Goal: Transaction & Acquisition: Purchase product/service

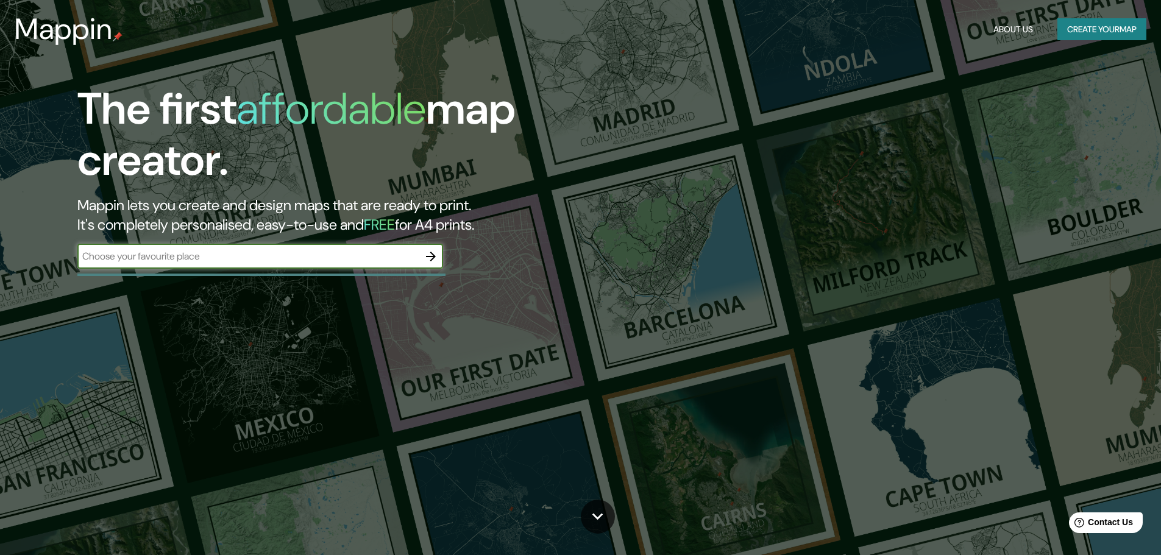
click at [249, 258] on input "text" at bounding box center [247, 256] width 341 height 14
click at [436, 261] on icon "button" at bounding box center [431, 256] width 15 height 15
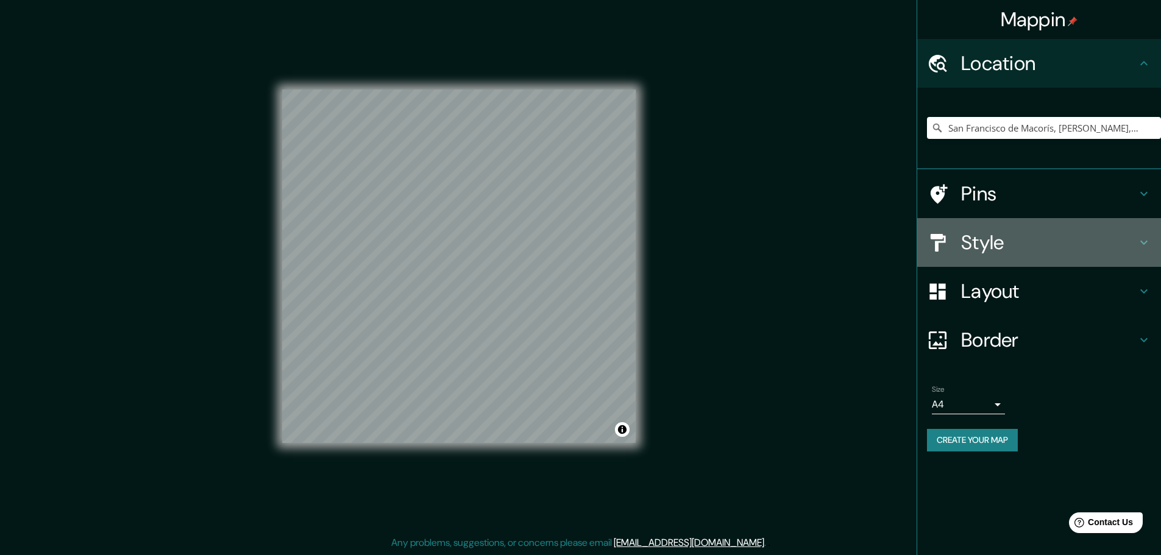
click at [1031, 251] on h4 "Style" at bounding box center [1049, 242] width 176 height 24
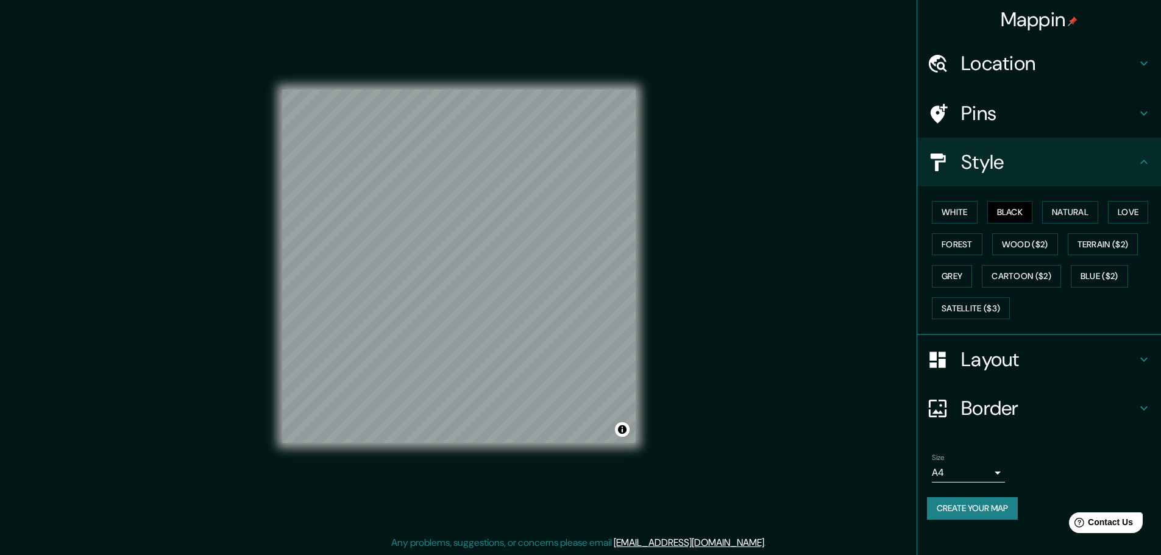
click at [1113, 115] on h4 "Pins" at bounding box center [1049, 113] width 176 height 24
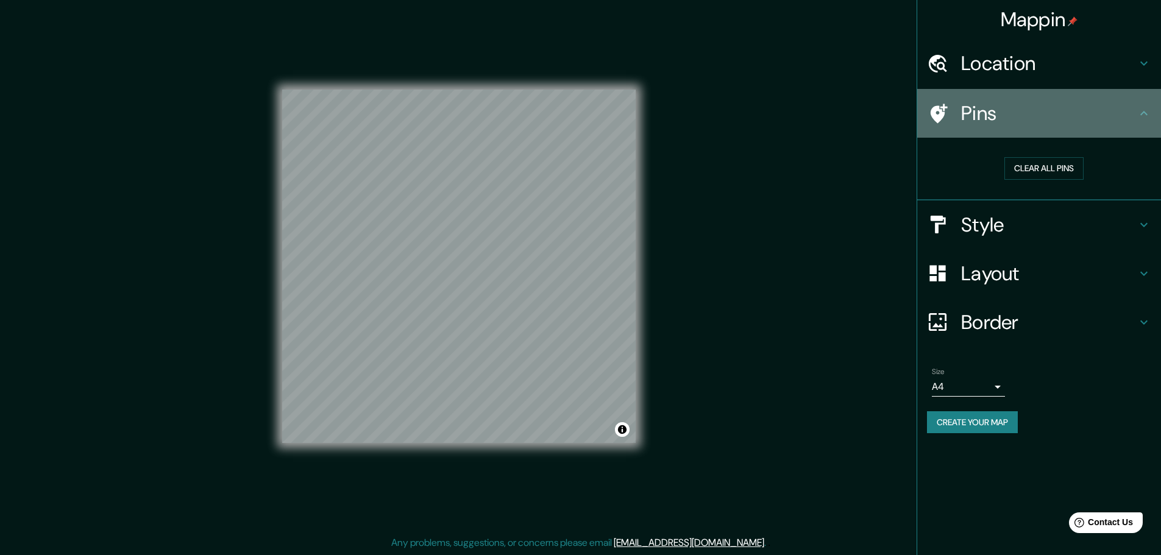
click at [1119, 110] on h4 "Pins" at bounding box center [1049, 113] width 176 height 24
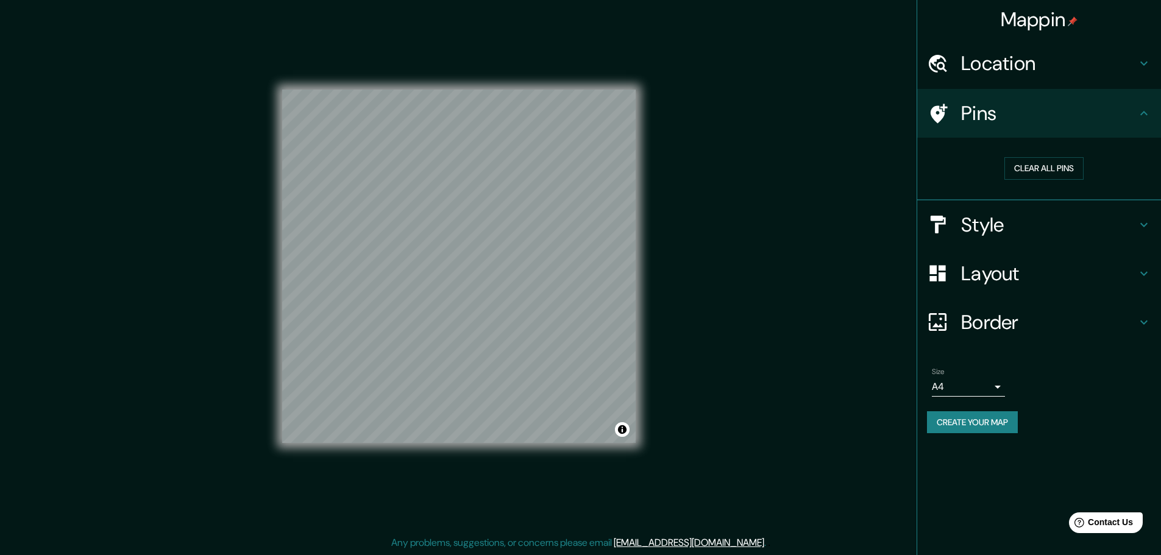
click at [1063, 290] on div "Layout" at bounding box center [1039, 273] width 244 height 49
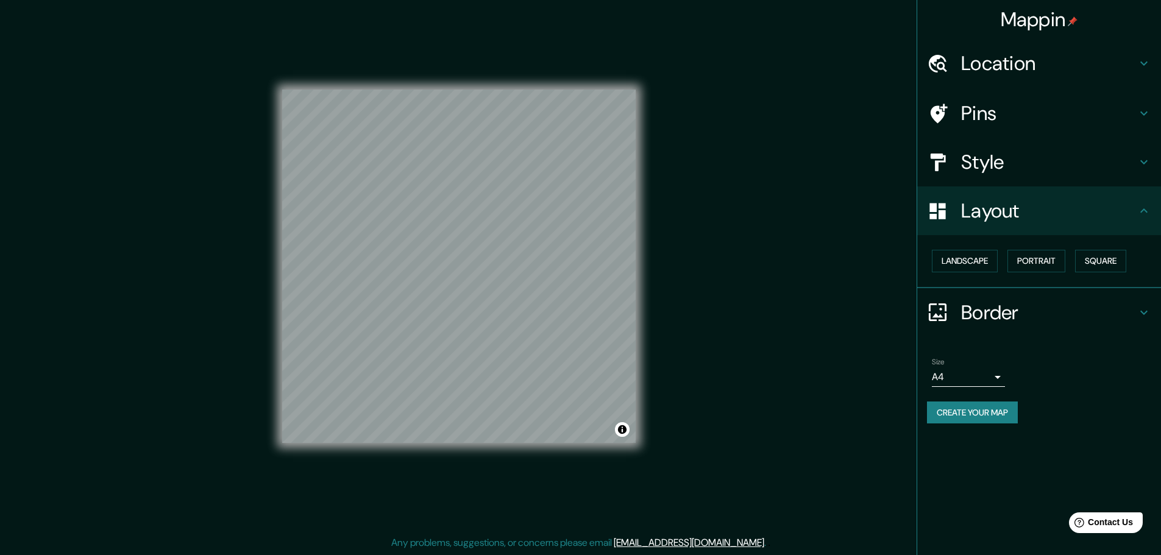
drag, startPoint x: 982, startPoint y: 335, endPoint x: 987, endPoint y: 325, distance: 10.9
click at [984, 331] on div "Border" at bounding box center [1039, 312] width 244 height 49
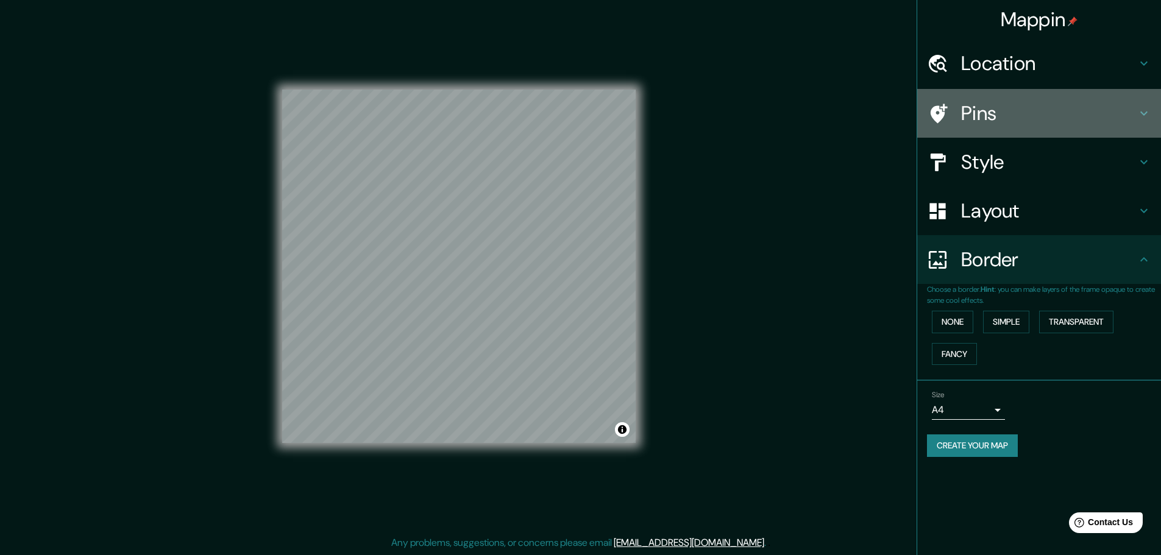
click at [1090, 117] on h4 "Pins" at bounding box center [1049, 113] width 176 height 24
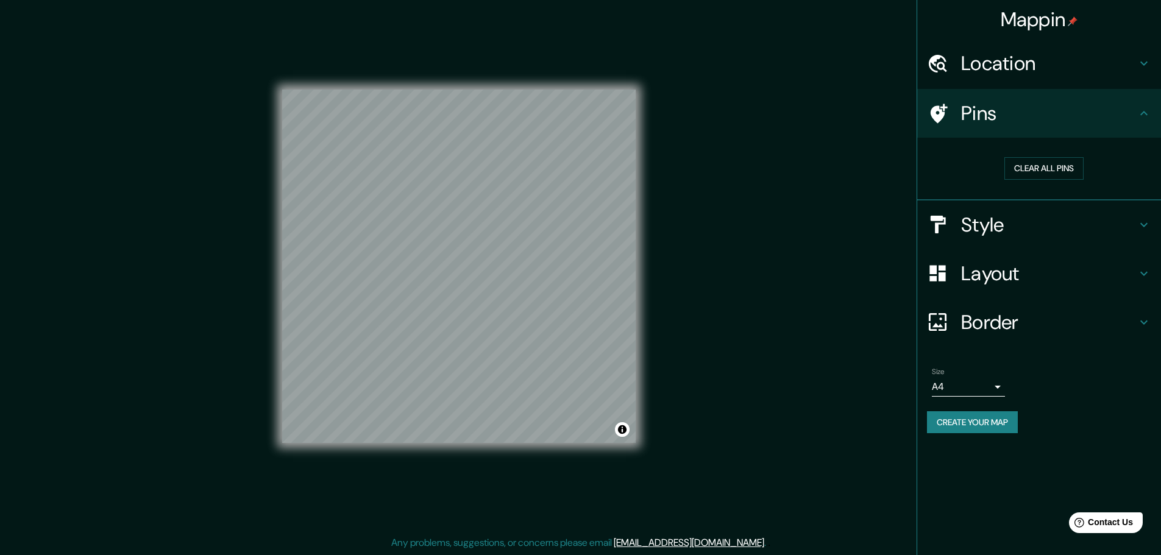
click at [965, 236] on h4 "Style" at bounding box center [1049, 225] width 176 height 24
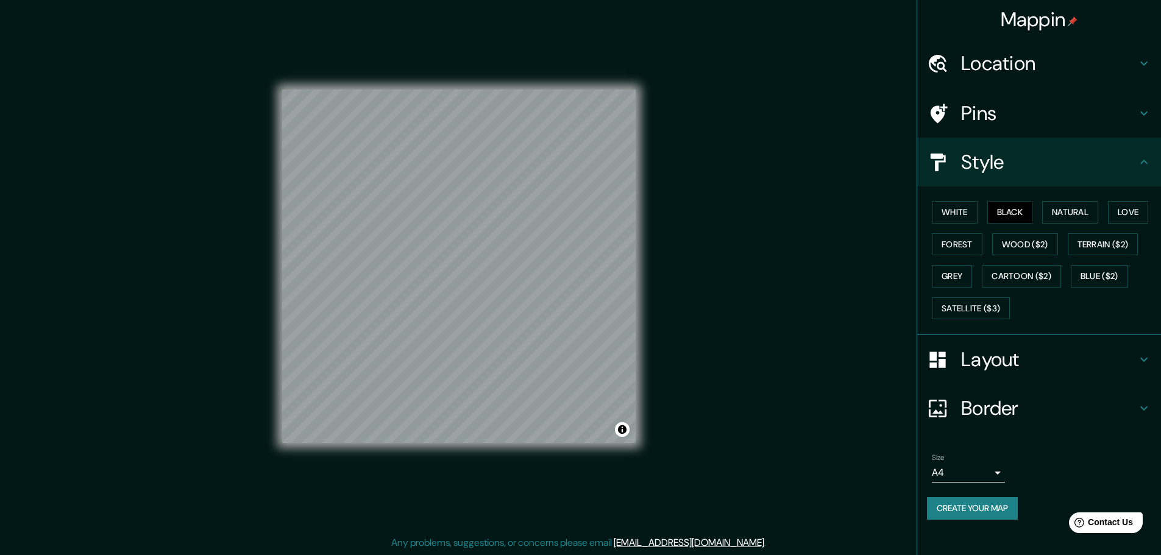
click at [1060, 350] on h4 "Layout" at bounding box center [1049, 359] width 176 height 24
